Goal: Check status: Check status

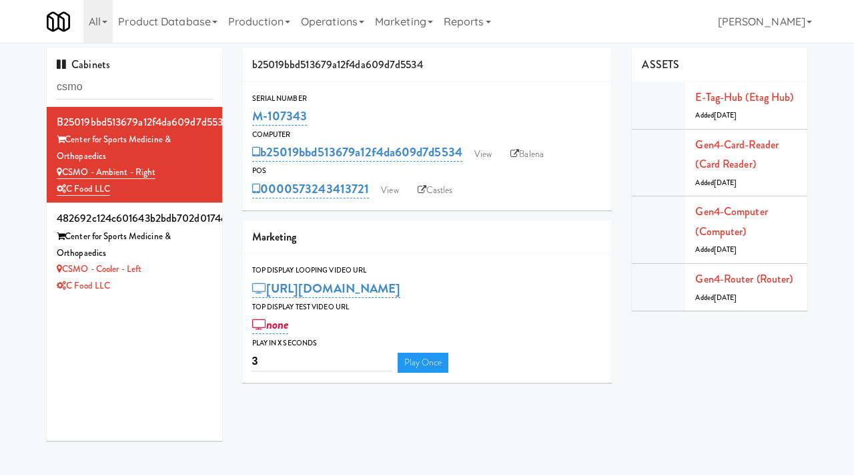
scroll to position [43, 0]
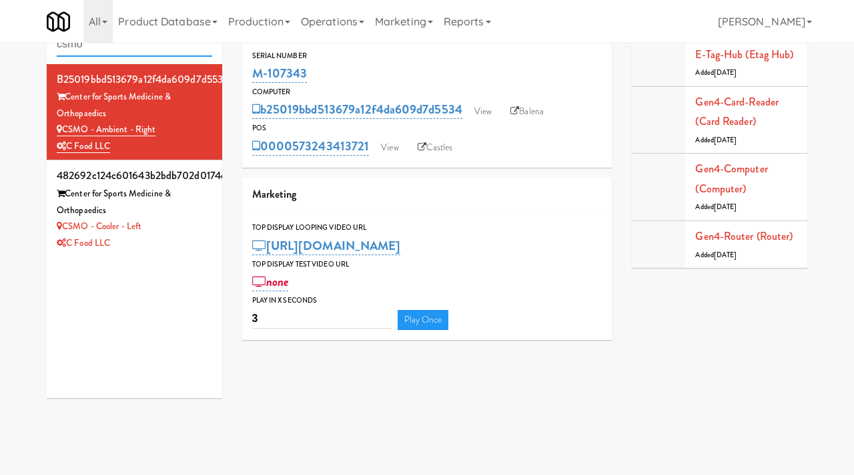
click at [109, 45] on input "csmo" at bounding box center [135, 44] width 156 height 25
paste input "[PERSON_NAME] Academy [GEOGRAPHIC_DATA]"
type input "[PERSON_NAME] Academy [GEOGRAPHIC_DATA]"
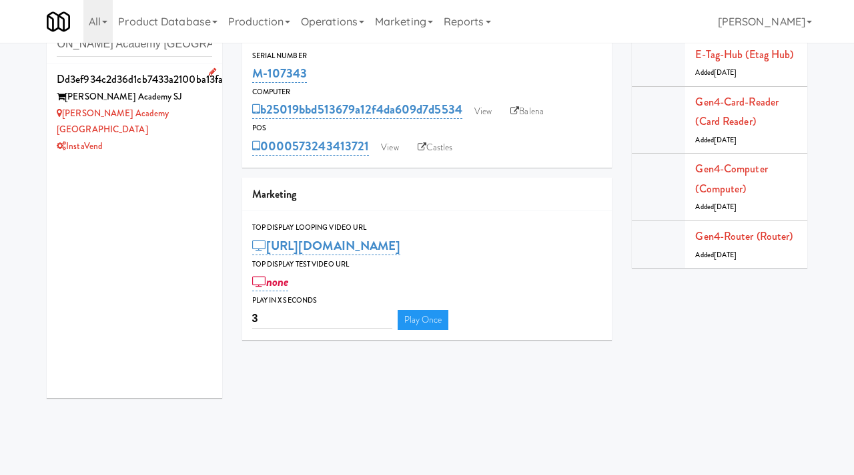
click at [193, 95] on div "[PERSON_NAME] Academy SJ" at bounding box center [135, 97] width 156 height 17
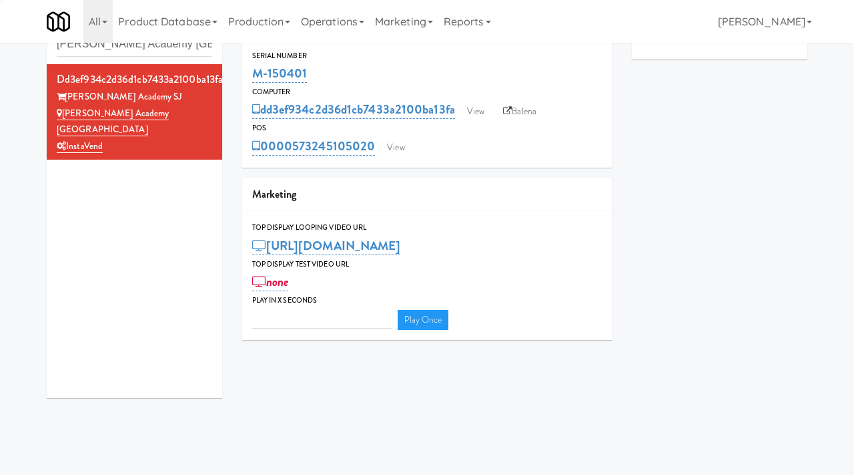
type input "3"
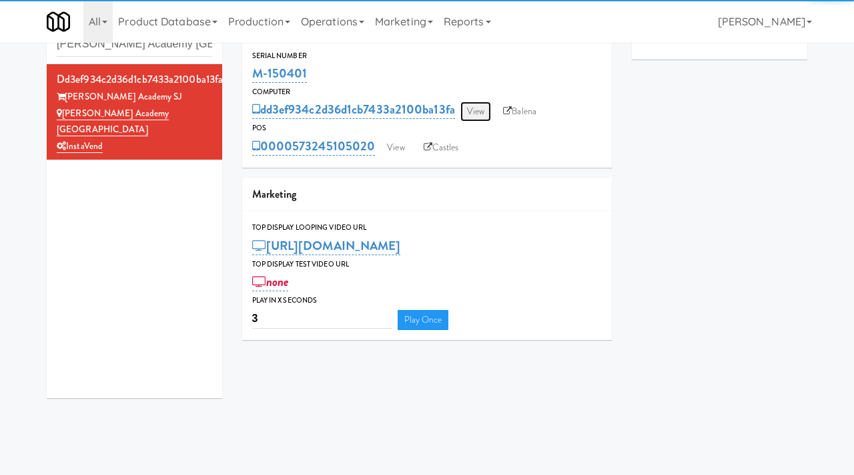
click at [483, 106] on link "View" at bounding box center [476, 111] width 31 height 20
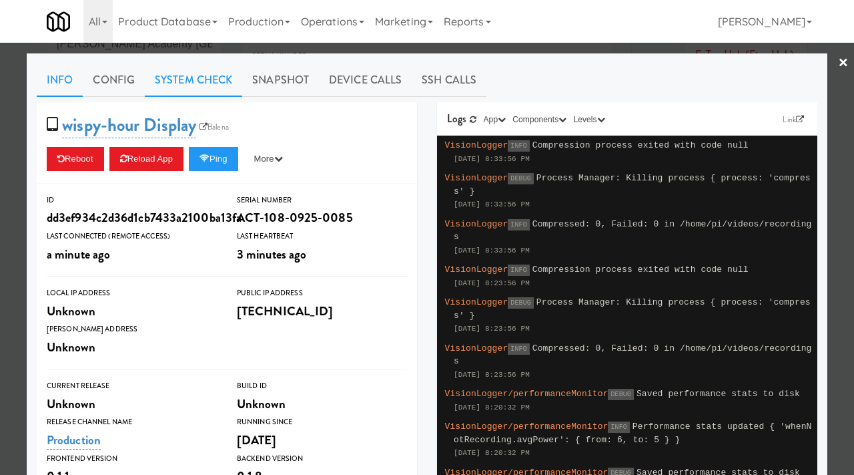
click at [200, 81] on link "System Check" at bounding box center [193, 79] width 97 height 33
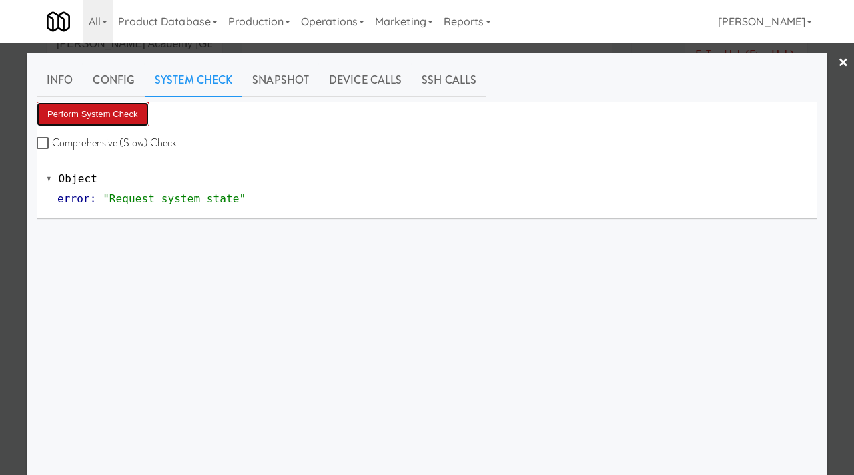
click at [121, 114] on button "Perform System Check" at bounding box center [93, 114] width 112 height 24
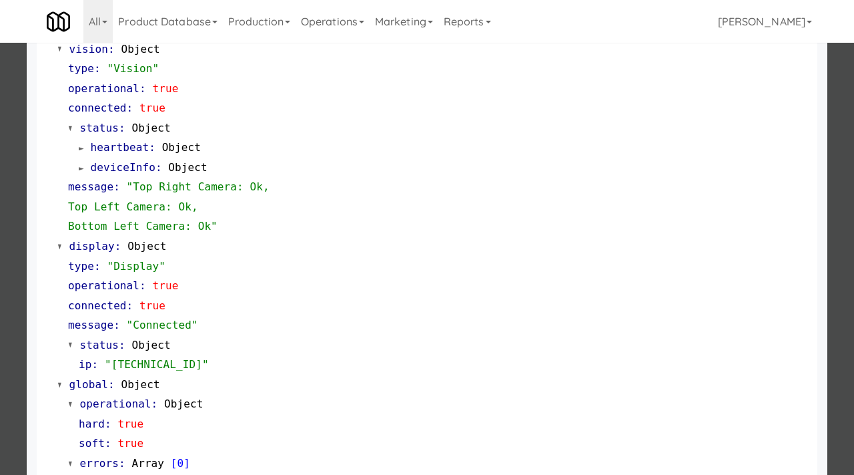
scroll to position [562, 0]
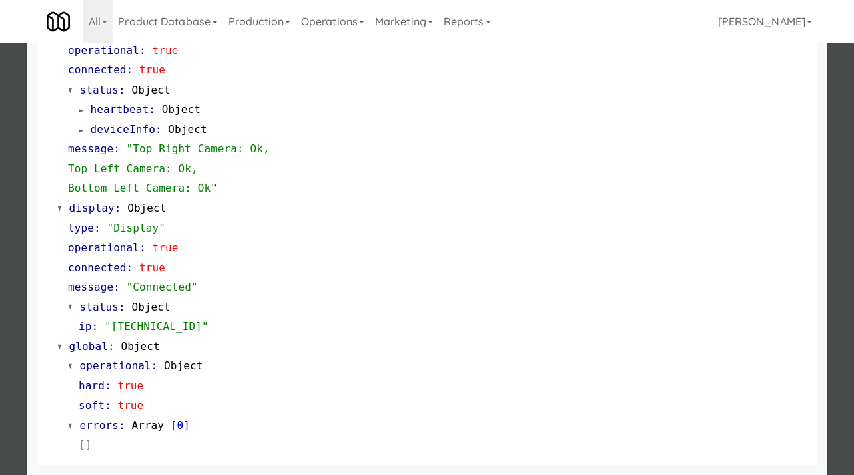
click at [0, 272] on div at bounding box center [427, 237] width 854 height 475
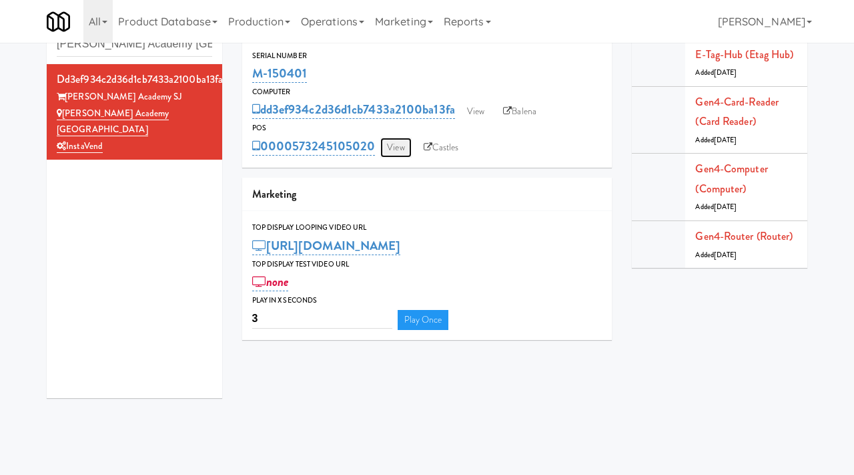
click at [397, 143] on link "View" at bounding box center [395, 148] width 31 height 20
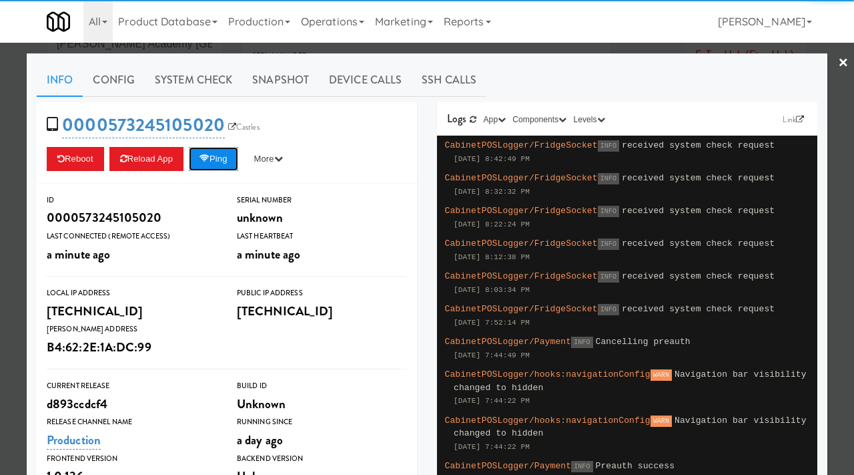
click at [203, 168] on button "Ping" at bounding box center [213, 159] width 49 height 24
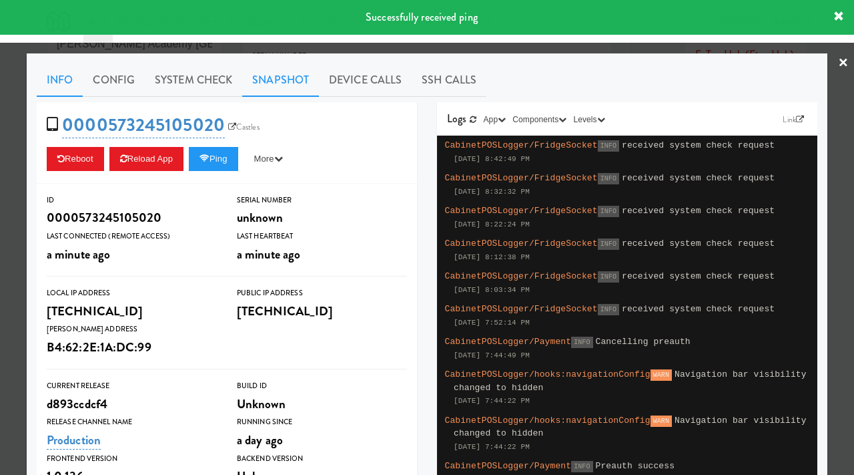
click at [271, 78] on link "Snapshot" at bounding box center [280, 79] width 77 height 33
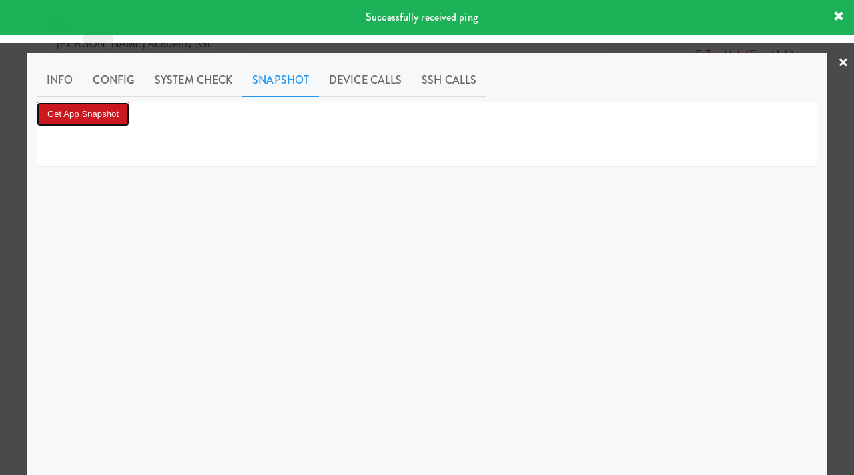
click at [117, 105] on button "Get App Snapshot" at bounding box center [83, 114] width 93 height 24
